Goal: Find specific page/section: Find specific page/section

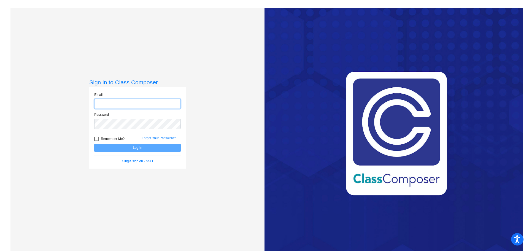
type input "[EMAIL_ADDRESS][DOMAIN_NAME]"
click at [146, 147] on button "Log In" at bounding box center [137, 148] width 87 height 8
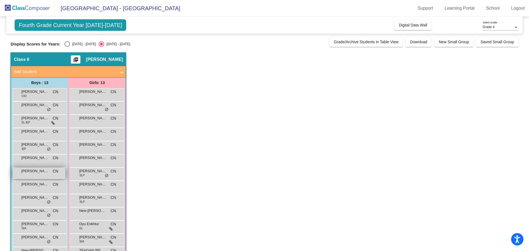
scroll to position [5, 0]
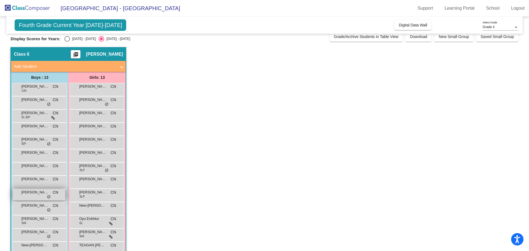
click at [40, 193] on span "[PERSON_NAME]" at bounding box center [35, 193] width 28 height 6
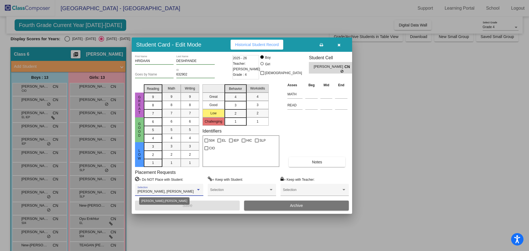
click at [198, 191] on div at bounding box center [198, 190] width 5 height 4
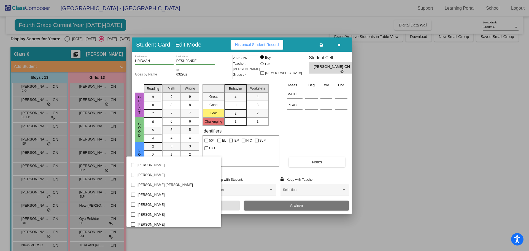
scroll to position [112, 0]
click at [302, 137] on div at bounding box center [264, 125] width 529 height 251
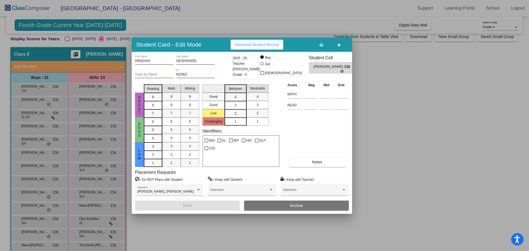
click at [311, 134] on div "Asses Beg Mid End MATH READ Notes" at bounding box center [317, 124] width 63 height 85
click at [323, 115] on div "Asses Beg Mid End MATH READ Notes" at bounding box center [317, 124] width 63 height 85
click at [261, 46] on span "Historical Student Record" at bounding box center [257, 44] width 44 height 4
click at [340, 46] on icon "button" at bounding box center [339, 45] width 3 height 4
